Goal: Task Accomplishment & Management: Complete application form

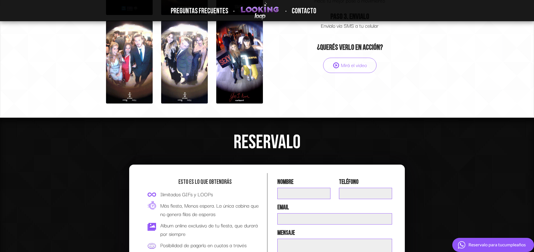
scroll to position [460, 0]
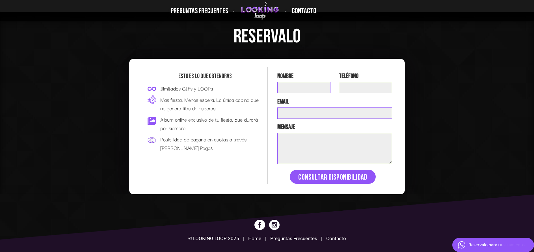
click at [298, 89] on input "text" at bounding box center [303, 87] width 53 height 11
type input "[PERSON_NAME]"
type input "G"
type input "099299695"
type input "[EMAIL_ADDRESS][DOMAIN_NAME]"
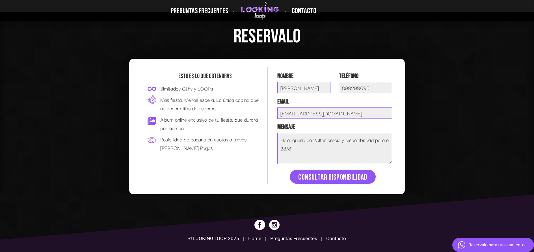
type textarea "Hola, quería consultar precio y disponibilidad para el 23/8"
click at [330, 176] on link "Consultar disponibilidad" at bounding box center [333, 177] width 86 height 14
